Goal: Information Seeking & Learning: Learn about a topic

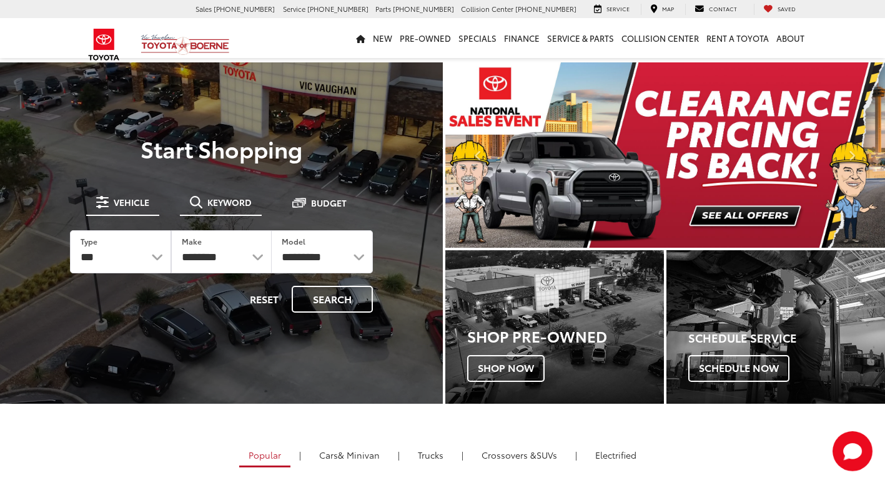
click at [227, 198] on span "Keyword" at bounding box center [229, 202] width 44 height 9
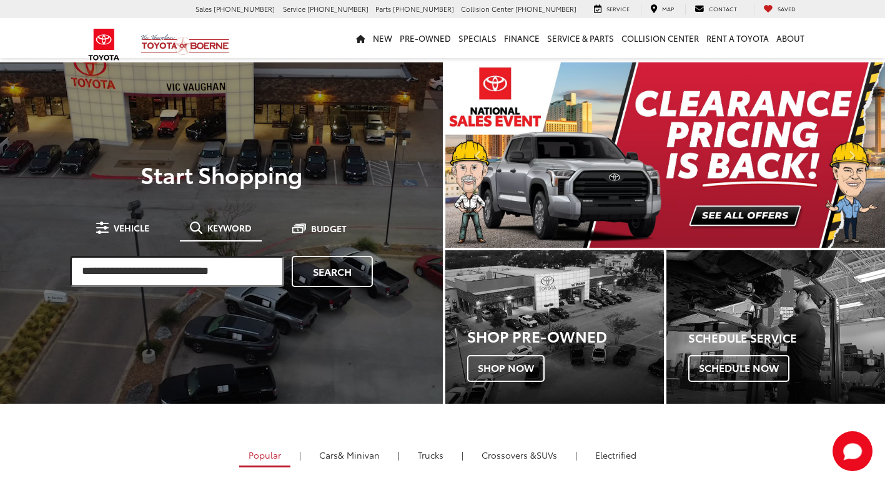
click at [214, 269] on input "search" at bounding box center [177, 271] width 214 height 31
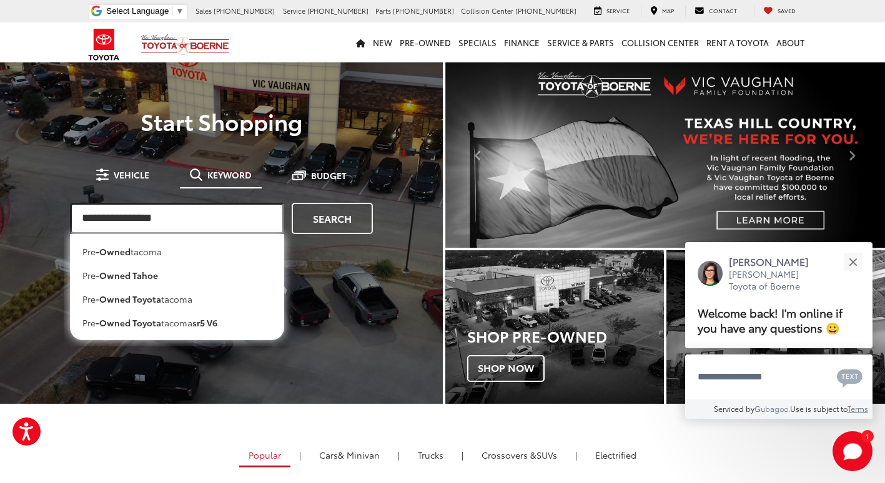
type input "**********"
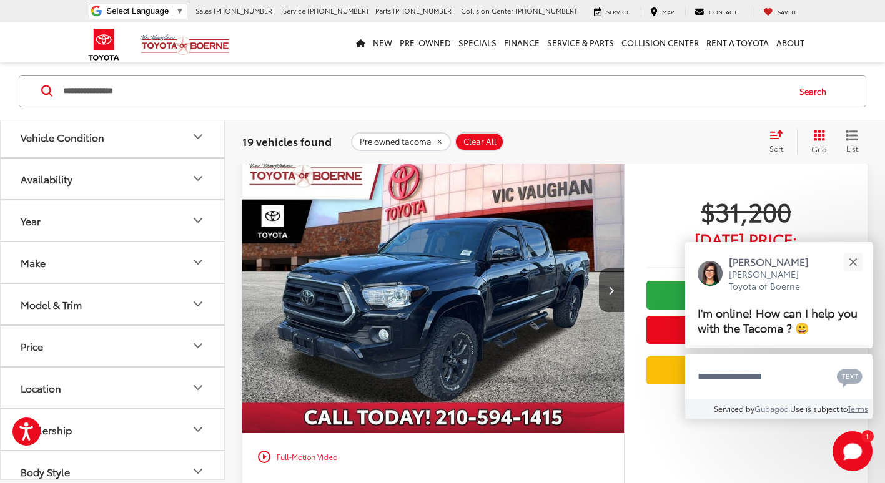
scroll to position [2748, 0]
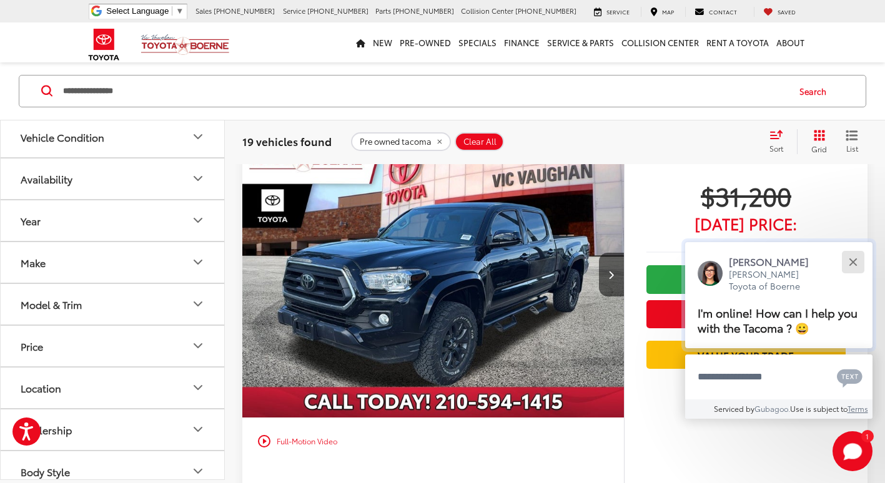
drag, startPoint x: 854, startPoint y: 262, endPoint x: 831, endPoint y: 270, distance: 24.1
click at [853, 262] on div "Close" at bounding box center [853, 262] width 8 height 8
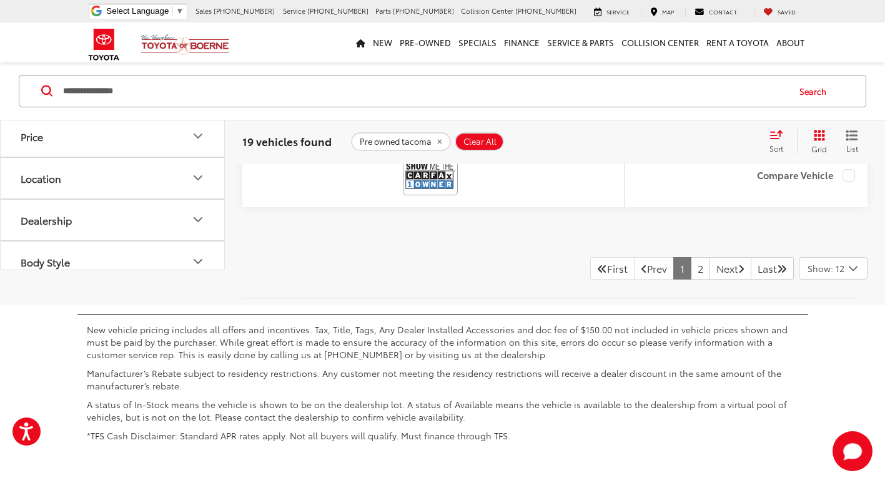
scroll to position [6307, 0]
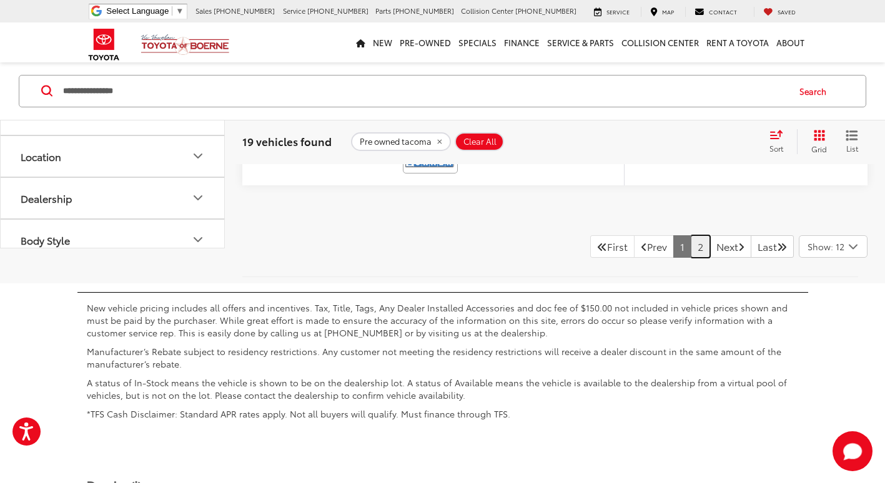
click at [691, 258] on link "2" at bounding box center [700, 246] width 19 height 22
